Goal: Information Seeking & Learning: Find specific fact

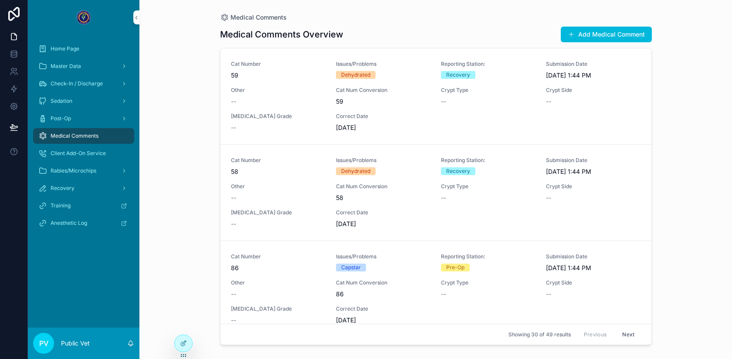
click at [86, 83] on span "Check-In / Discharge" at bounding box center [77, 83] width 52 height 7
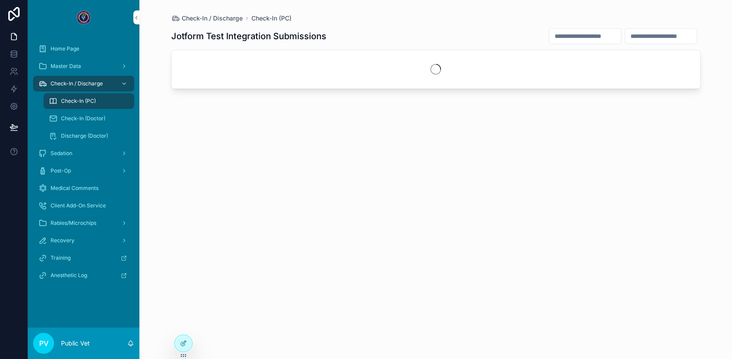
click at [568, 28] on div "scrollable content" at bounding box center [585, 36] width 72 height 16
click at [555, 34] on input "scrollable content" at bounding box center [584, 36] width 71 height 12
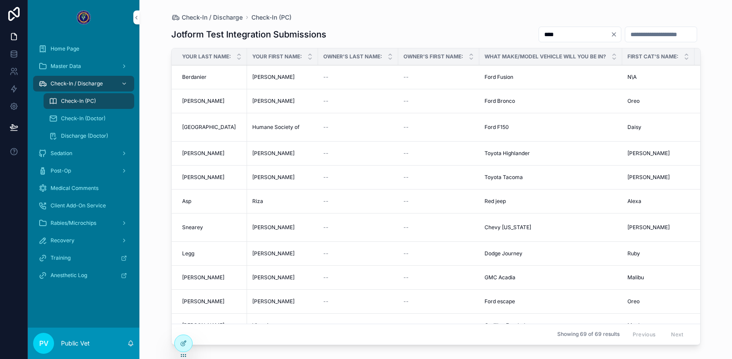
type input "****"
click at [437, 34] on div "Jotform Test Integration Submissions ****" at bounding box center [435, 34] width 529 height 17
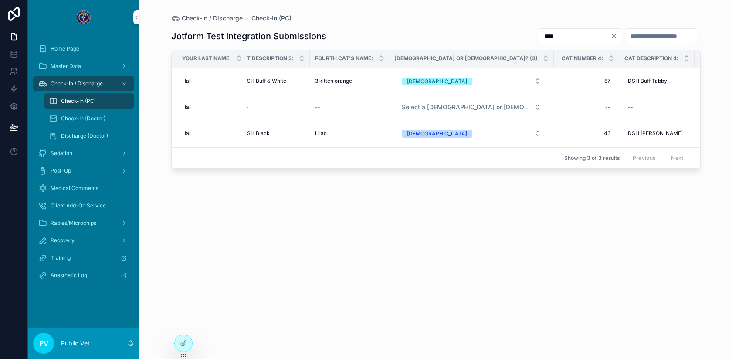
scroll to position [0, 1677]
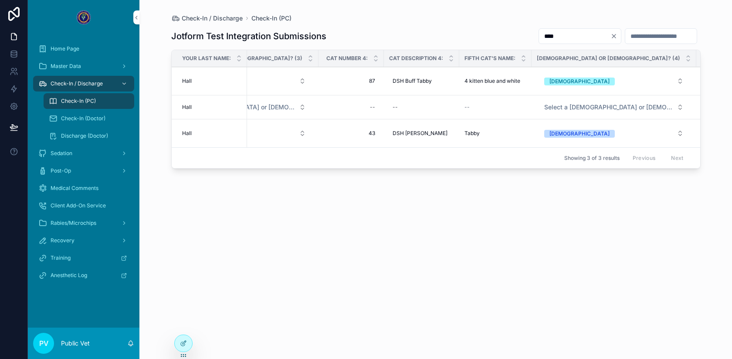
click at [84, 153] on div "Sedation" at bounding box center [83, 153] width 91 height 14
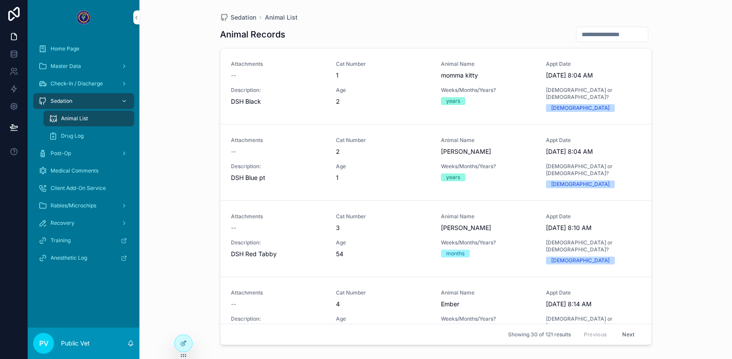
click at [72, 138] on span "Drug Log" at bounding box center [72, 135] width 23 height 7
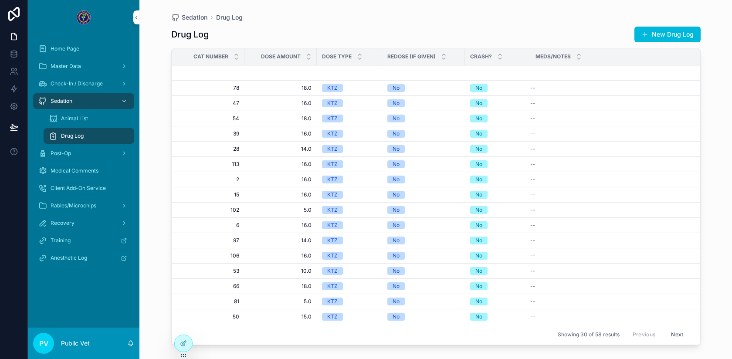
scroll to position [199, 0]
click at [673, 332] on button "Next" at bounding box center [677, 335] width 24 height 14
click at [71, 153] on div "Post-Op" at bounding box center [83, 153] width 91 height 14
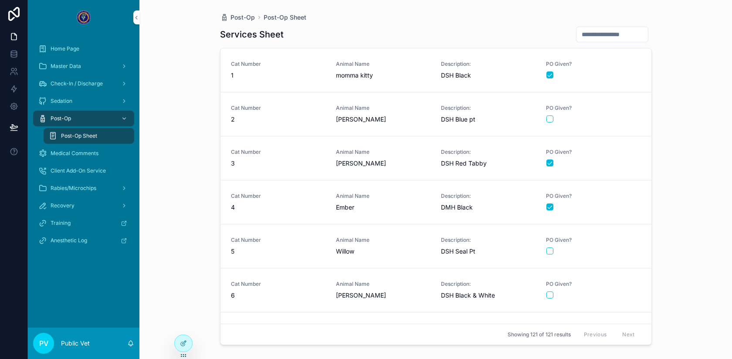
click at [595, 34] on input "scrollable content" at bounding box center [611, 34] width 71 height 12
type input "**"
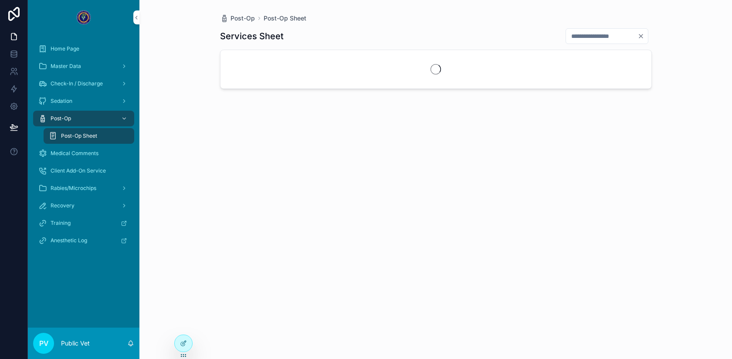
click at [406, 36] on div "Services Sheet **" at bounding box center [436, 36] width 432 height 17
click at [365, 67] on span "Animal Name" at bounding box center [383, 65] width 95 height 7
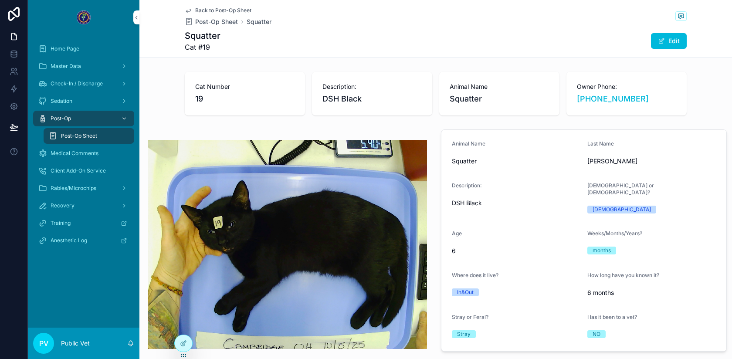
click at [65, 102] on span "Sedation" at bounding box center [62, 101] width 22 height 7
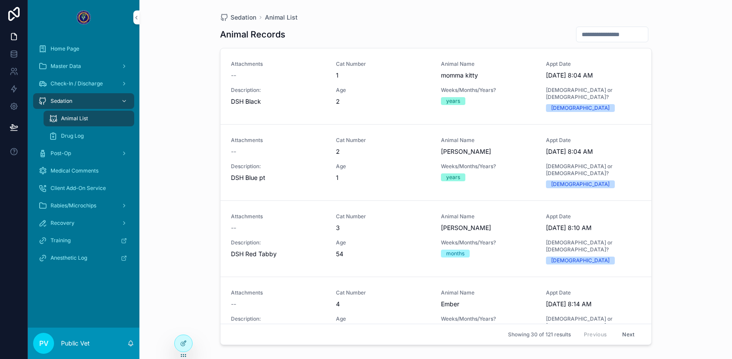
click at [77, 134] on span "Drug Log" at bounding box center [72, 135] width 23 height 7
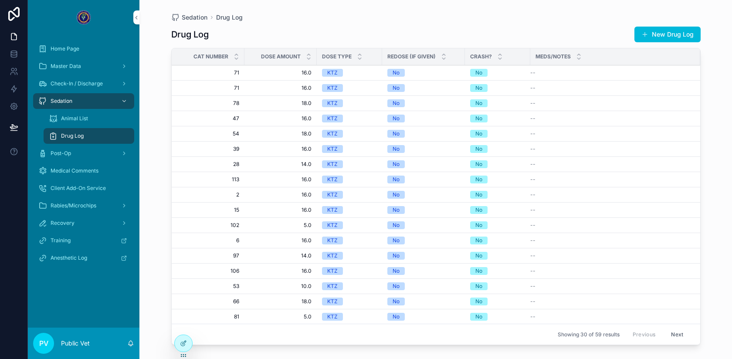
click at [220, 57] on span "Cat Number" at bounding box center [210, 56] width 35 height 7
click at [232, 59] on div "Cat Number" at bounding box center [208, 56] width 73 height 17
click at [237, 59] on icon "scrollable content" at bounding box center [236, 59] width 6 height 6
click at [237, 54] on icon "scrollable content" at bounding box center [236, 54] width 3 height 1
